Goal: Task Accomplishment & Management: Use online tool/utility

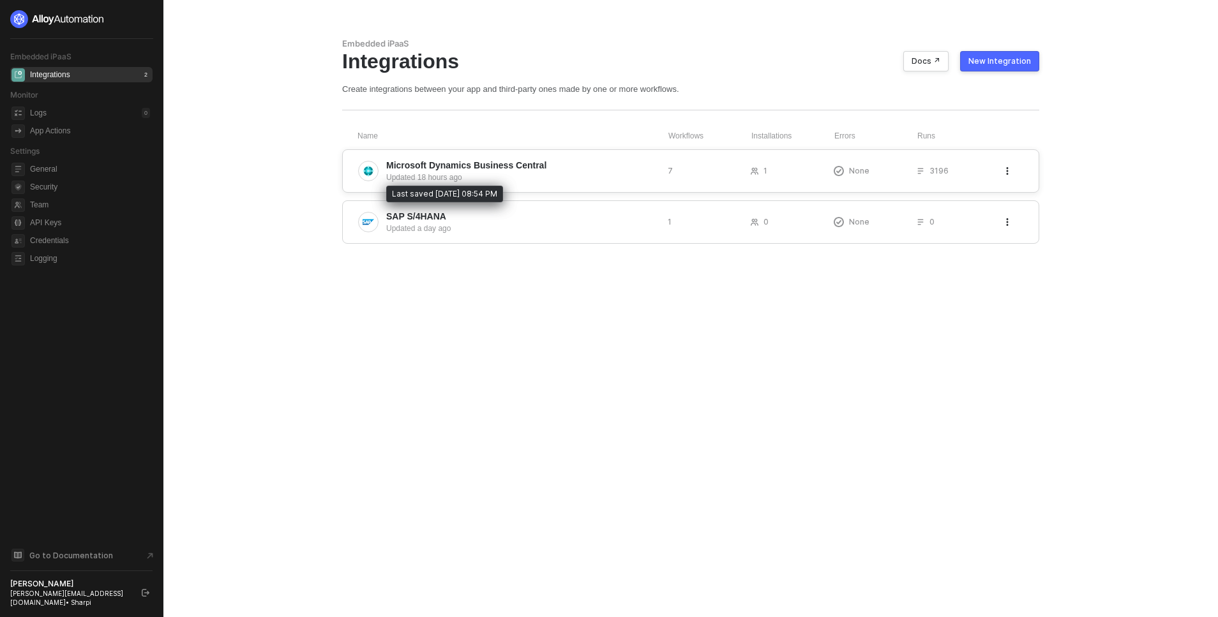
click at [410, 179] on div "Updated 18 hours ago" at bounding box center [521, 177] width 271 height 11
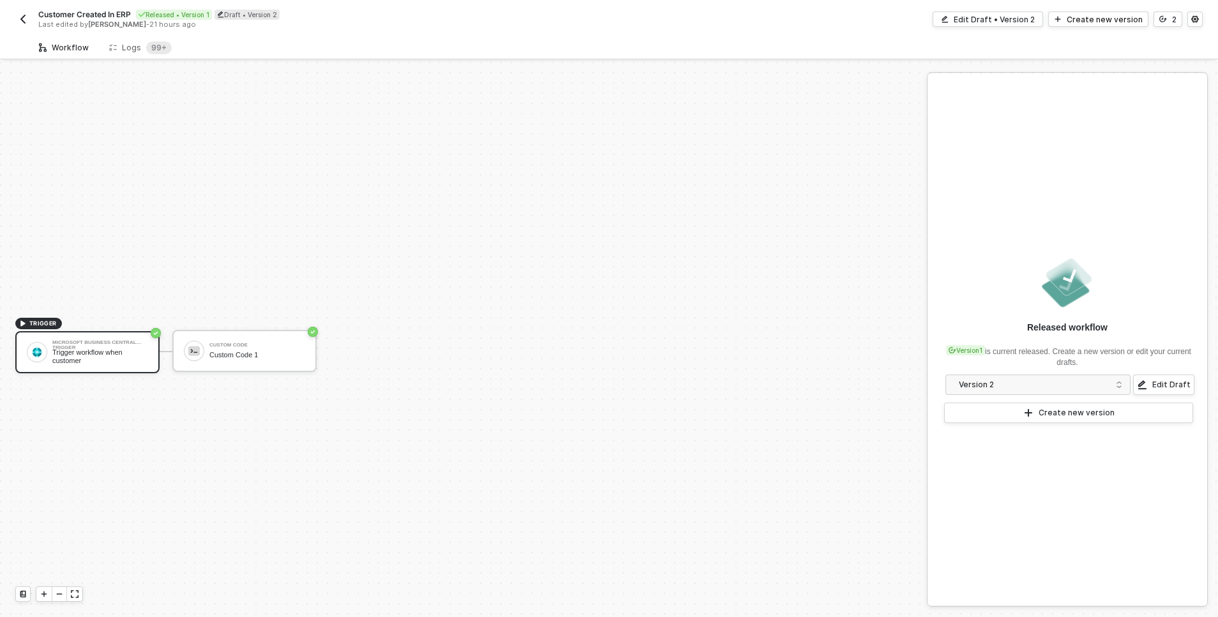
scroll to position [24, 0]
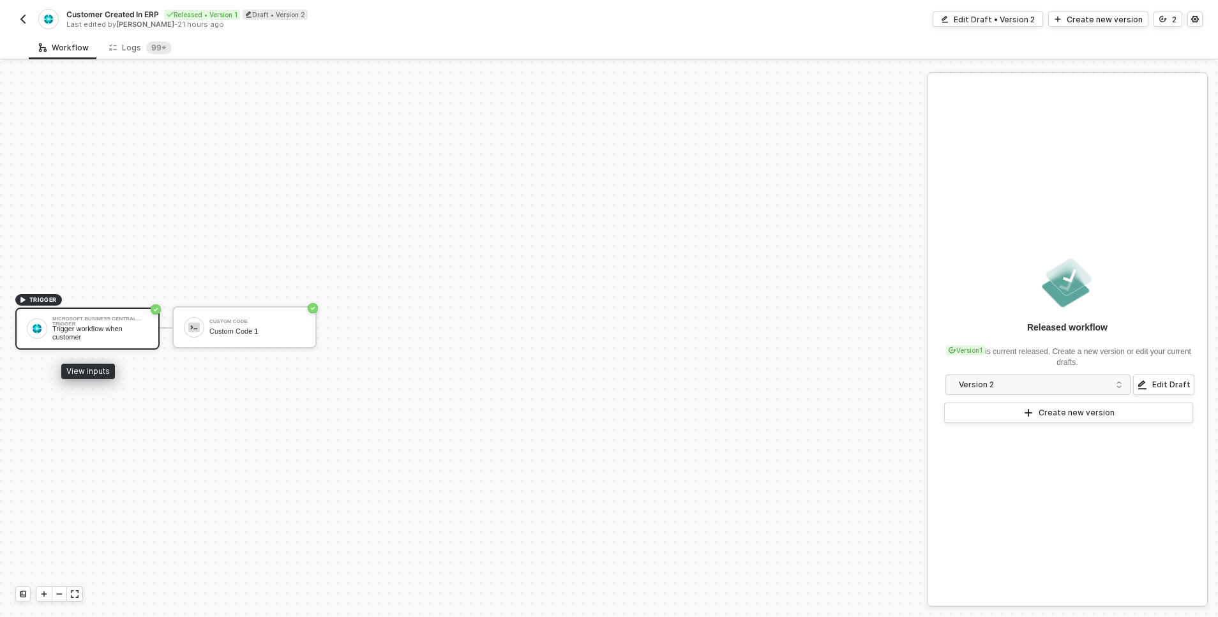
click at [54, 333] on div "Trigger workflow when customer" at bounding box center [100, 333] width 96 height 16
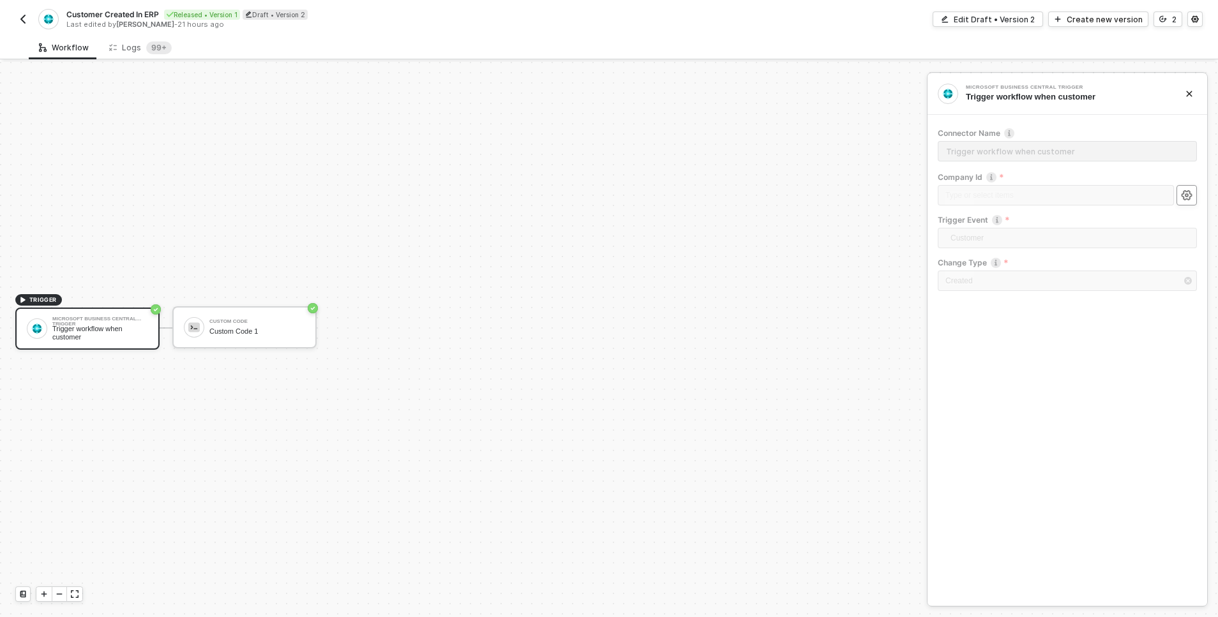
click at [1183, 196] on icon "icon-settings" at bounding box center [1186, 195] width 11 height 10
click at [1117, 15] on div "Create new version" at bounding box center [1105, 19] width 76 height 11
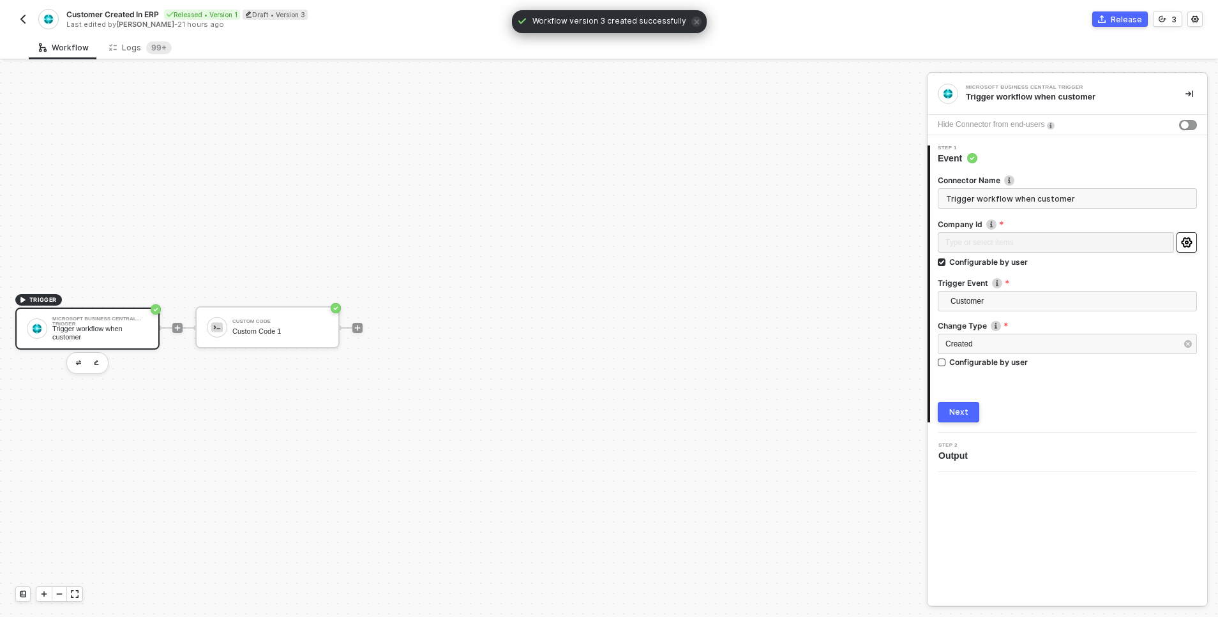
click at [1193, 247] on button "button" at bounding box center [1187, 242] width 20 height 20
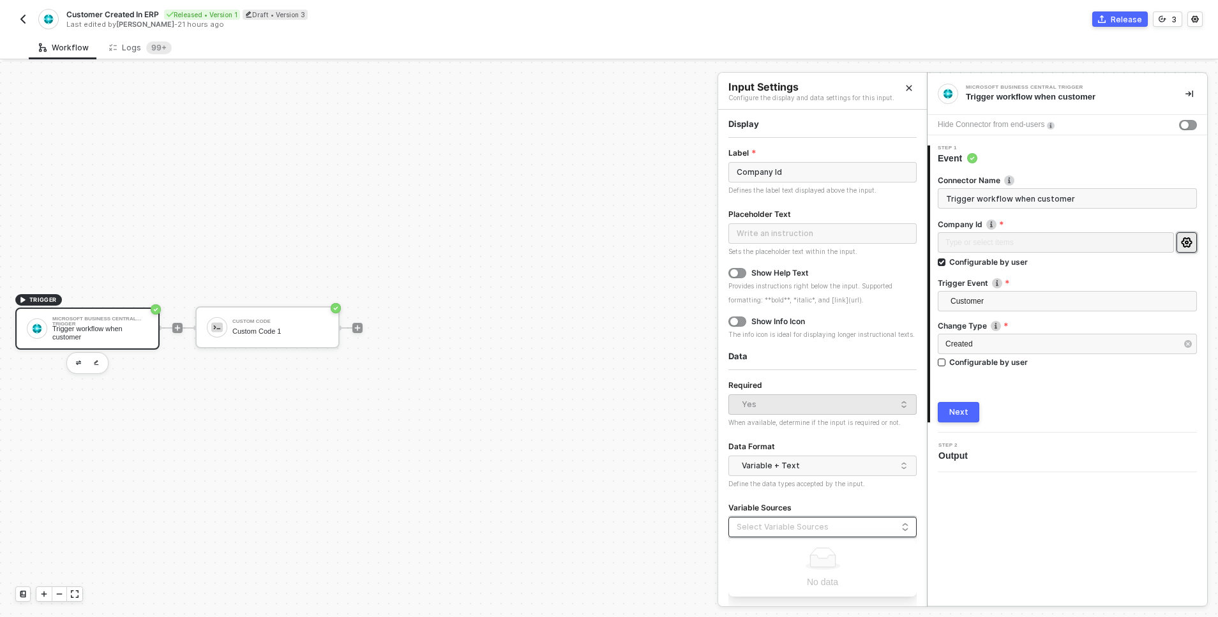
click at [764, 525] on div at bounding box center [823, 527] width 172 height 10
click at [907, 87] on icon "Close" at bounding box center [909, 88] width 8 height 8
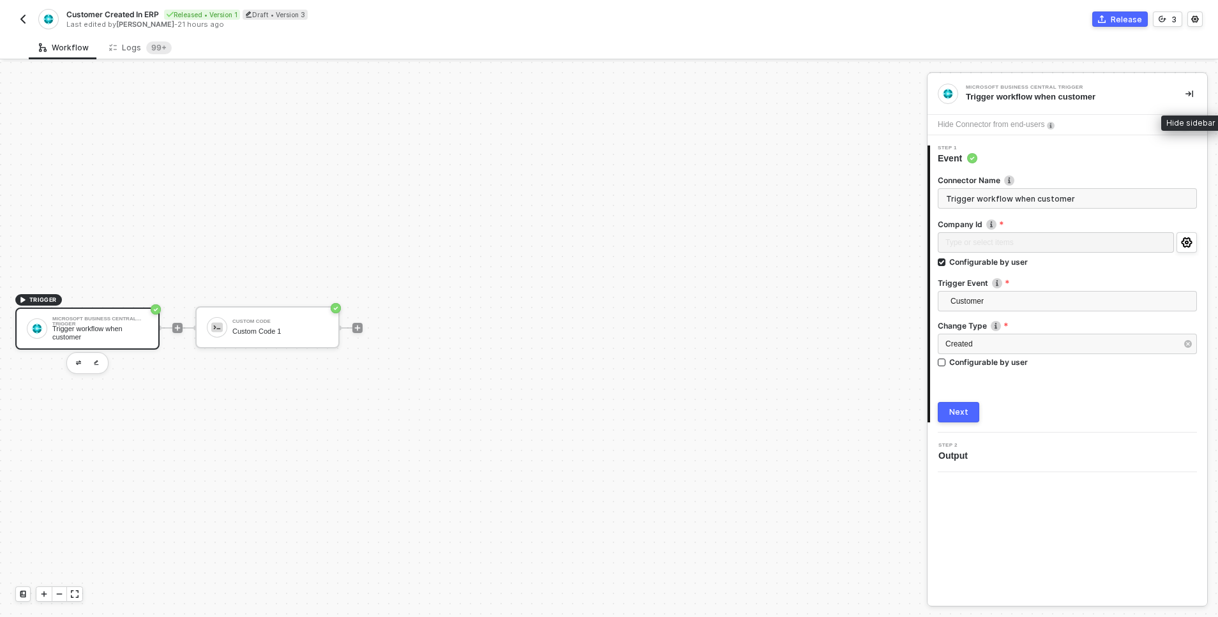
click at [1190, 94] on icon "icon-collapse-right" at bounding box center [1190, 94] width 8 height 7
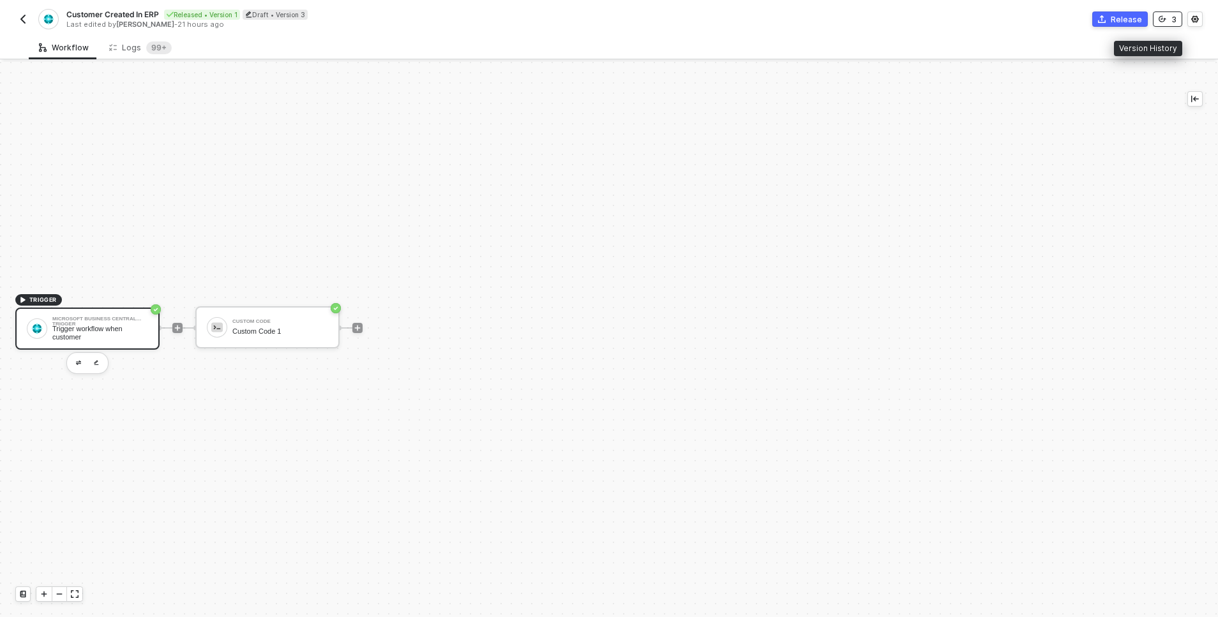
click at [1158, 17] on button "3" at bounding box center [1167, 18] width 29 height 15
